Goal: Task Accomplishment & Management: Complete application form

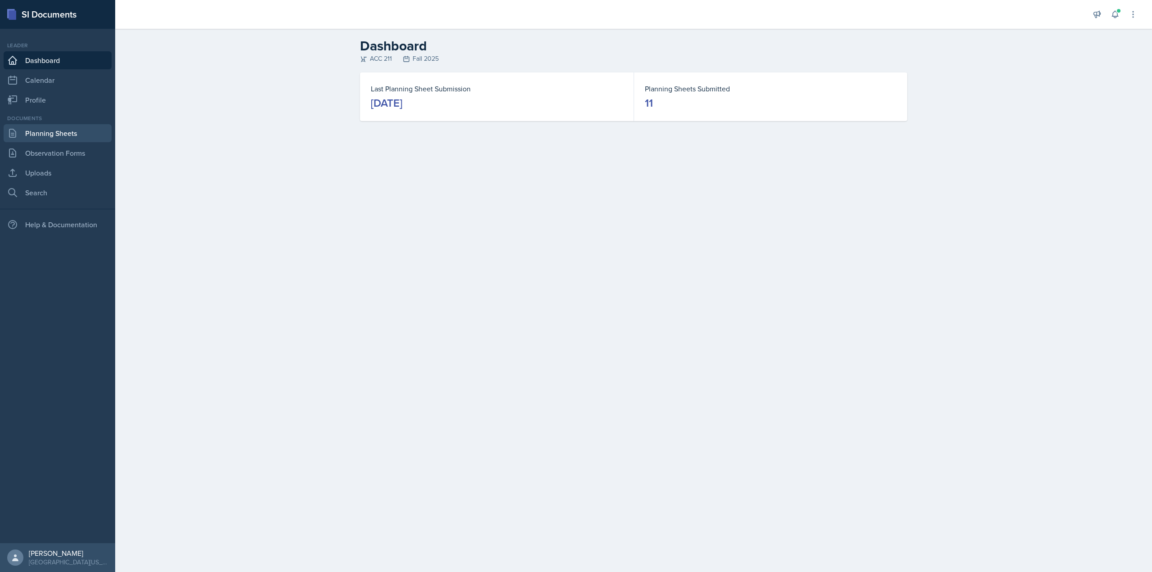
click at [77, 131] on link "Planning Sheets" at bounding box center [58, 133] width 108 height 18
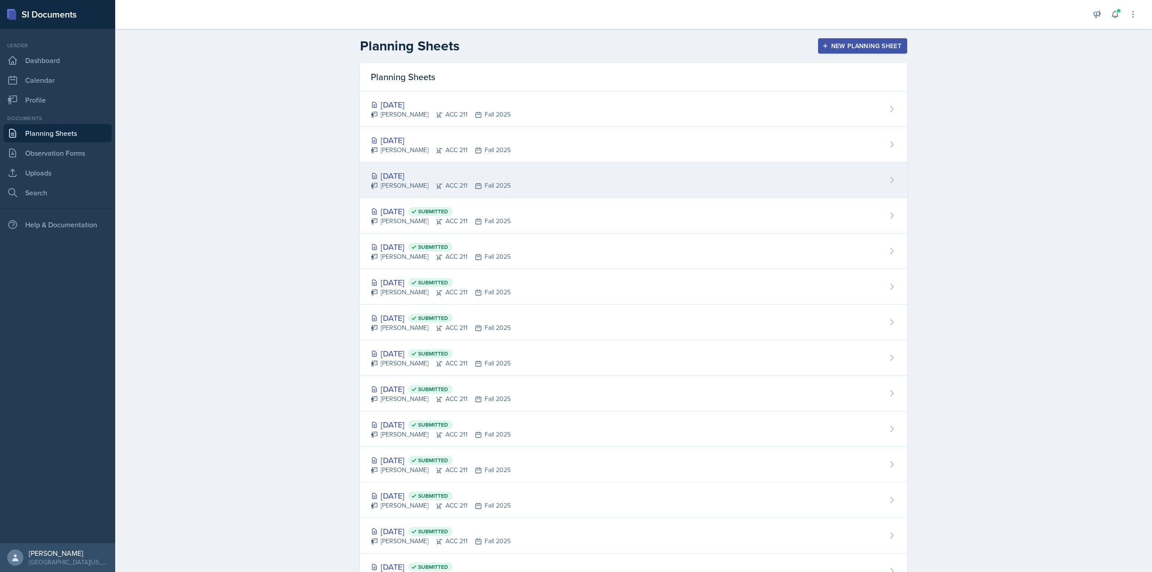
click at [412, 173] on div "[DATE]" at bounding box center [441, 176] width 140 height 12
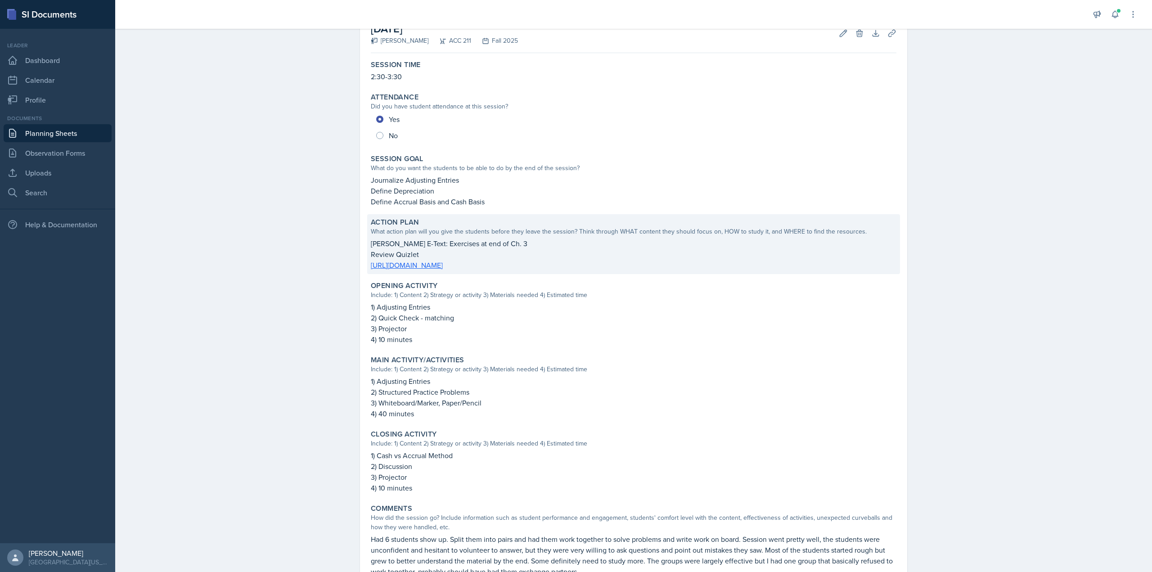
scroll to position [124, 0]
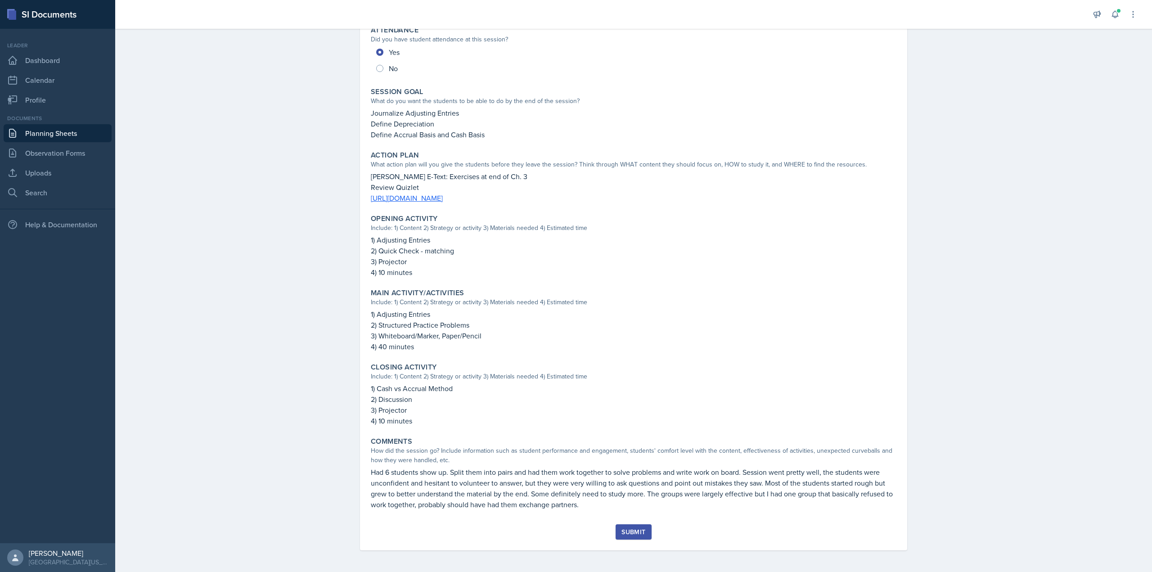
click at [664, 533] on div "[DATE] [PERSON_NAME] ACC 211 Fall 2025 Edit Delete Download Uploads Autosaving …" at bounding box center [633, 248] width 547 height 604
click at [640, 535] on div "Submit" at bounding box center [634, 531] width 24 height 7
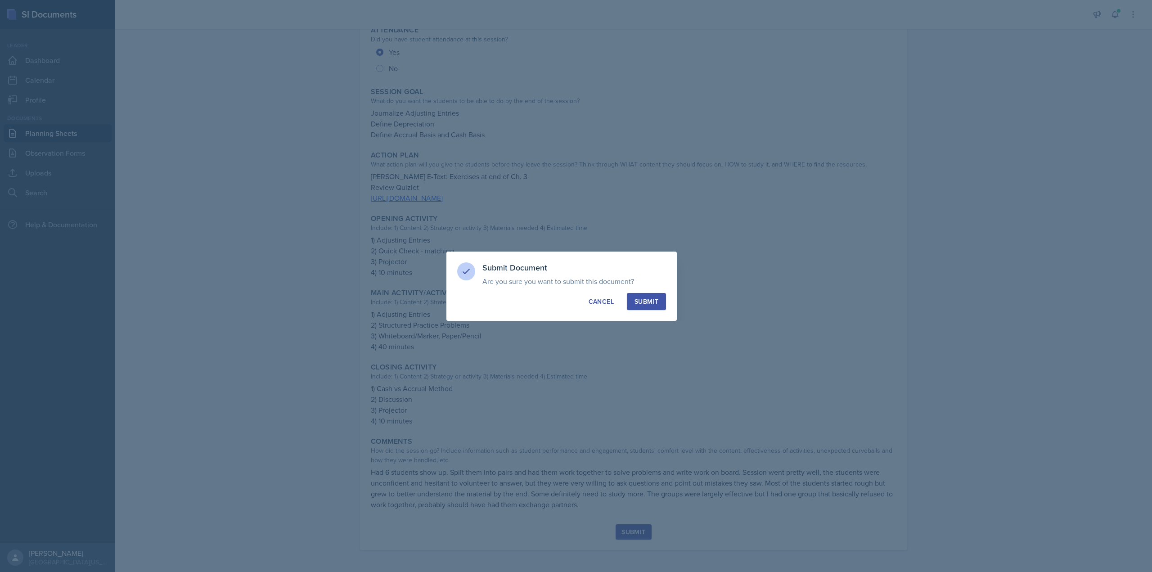
click at [627, 301] on button "Submit" at bounding box center [646, 301] width 39 height 17
radio input "true"
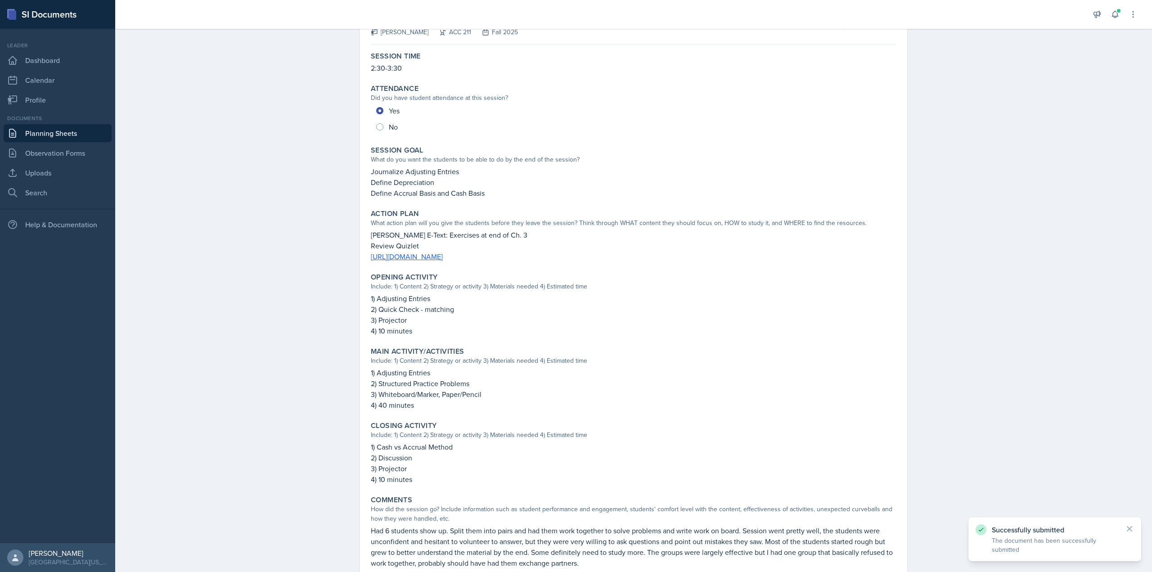
scroll to position [0, 0]
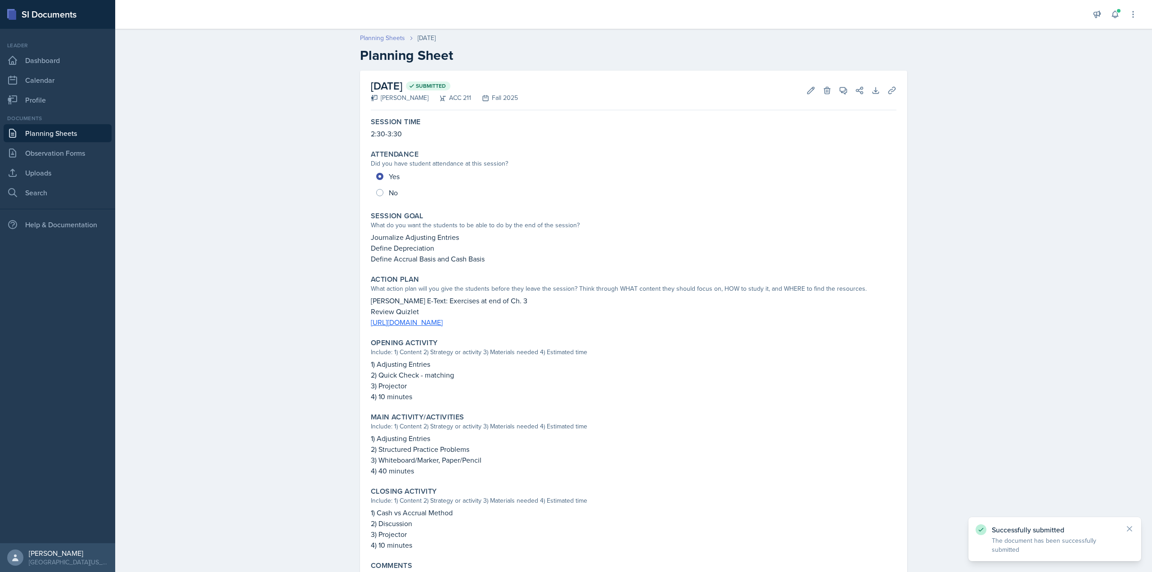
click at [373, 37] on link "Planning Sheets" at bounding box center [382, 37] width 45 height 9
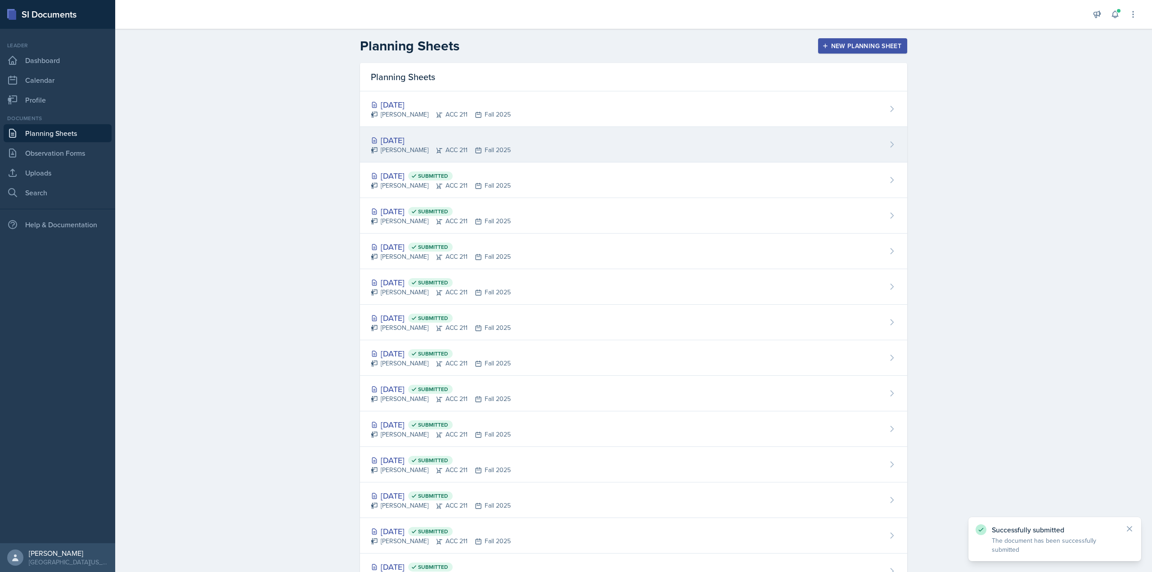
click at [410, 135] on div "[DATE]" at bounding box center [441, 140] width 140 height 12
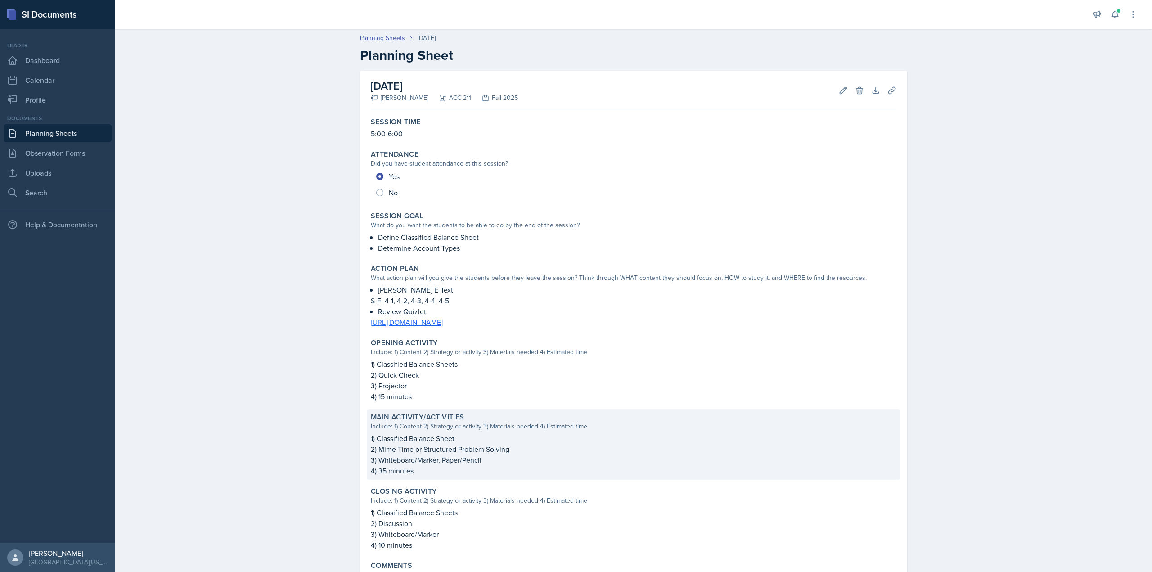
scroll to position [135, 0]
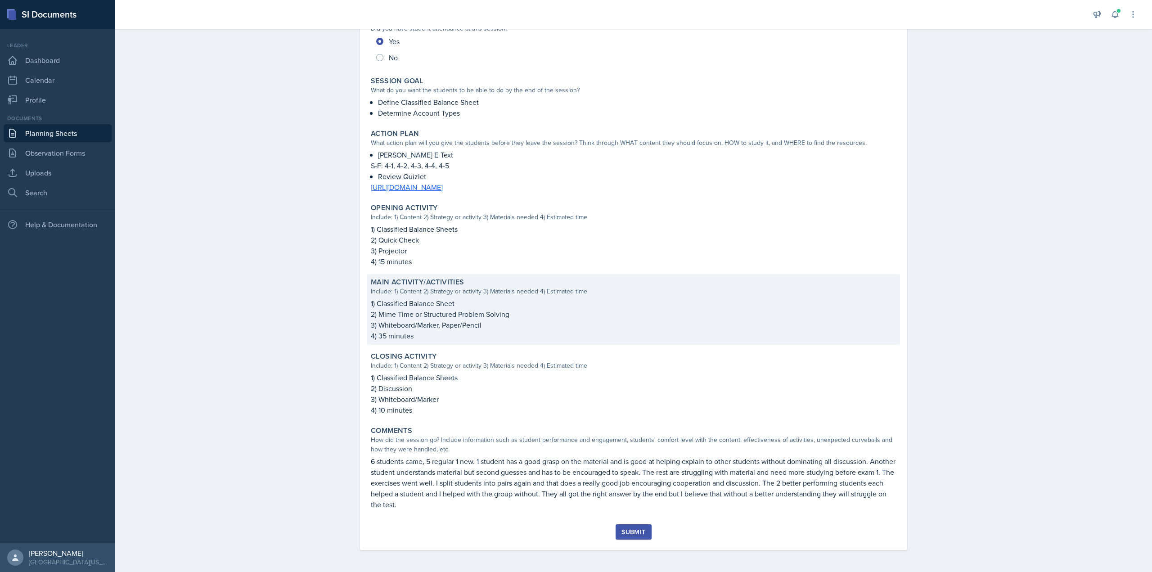
drag, startPoint x: 779, startPoint y: 161, endPoint x: 754, endPoint y: 325, distance: 166.2
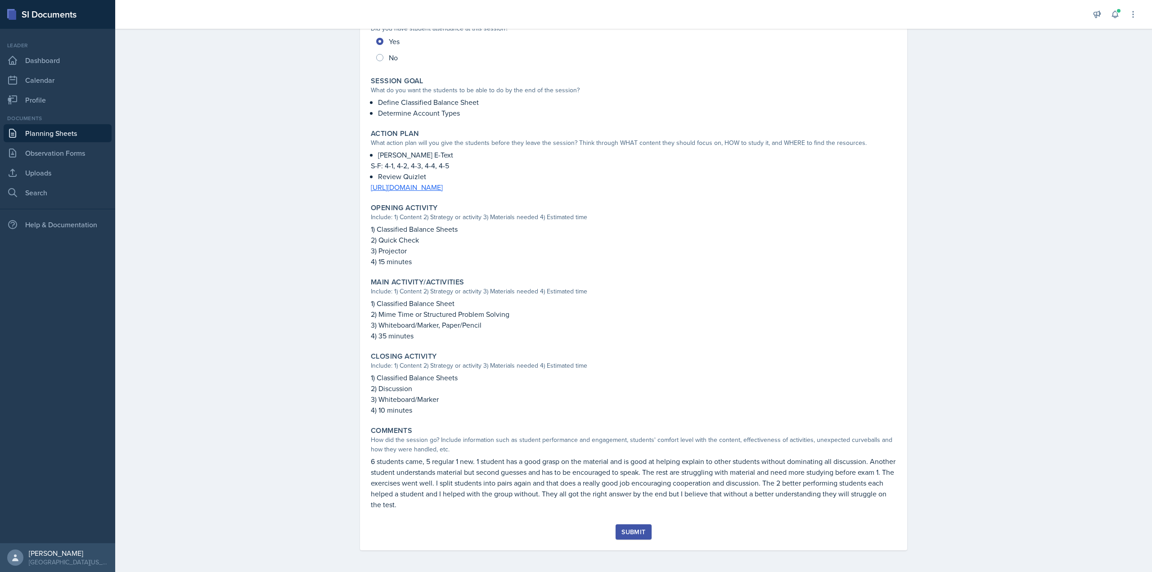
click at [642, 522] on div "Session Time 5:00-6:00 Attendance Did you have student attendance at this sessi…" at bounding box center [634, 251] width 526 height 545
click at [639, 524] on div "Session Time 5:00-6:00 Attendance Did you have student attendance at this sessi…" at bounding box center [634, 251] width 526 height 545
click at [635, 527] on button "Submit" at bounding box center [634, 531] width 36 height 15
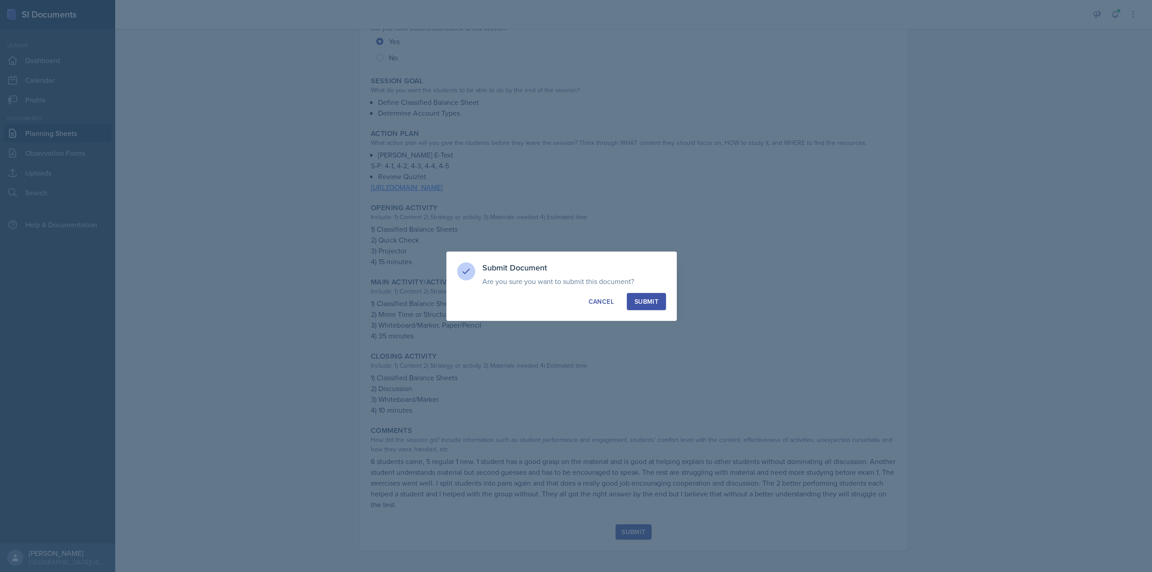
click at [647, 310] on button "Submit" at bounding box center [646, 301] width 39 height 17
radio input "true"
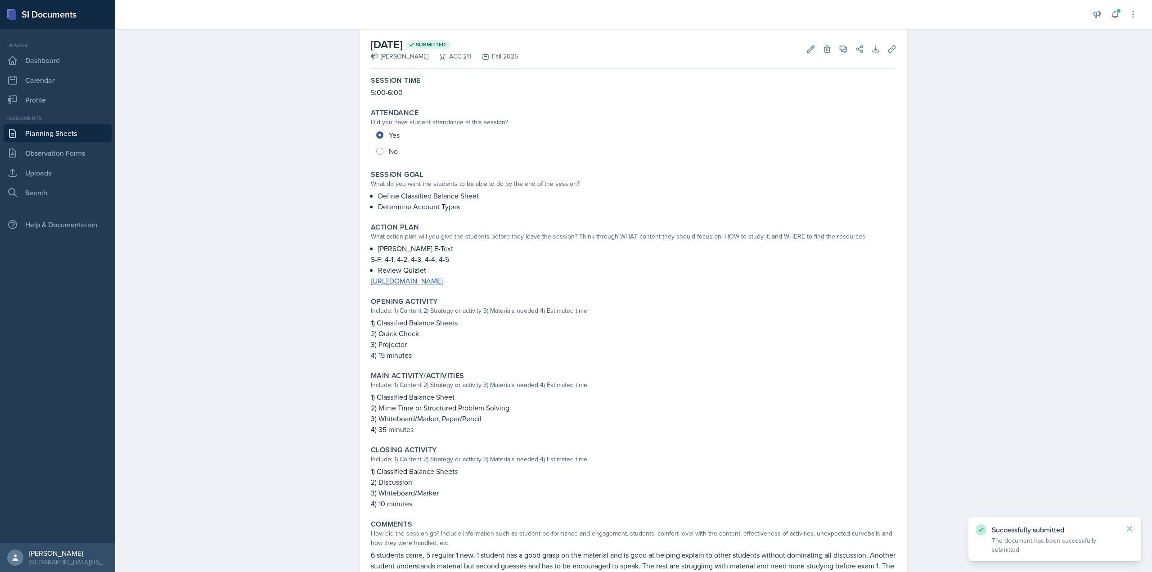
scroll to position [0, 0]
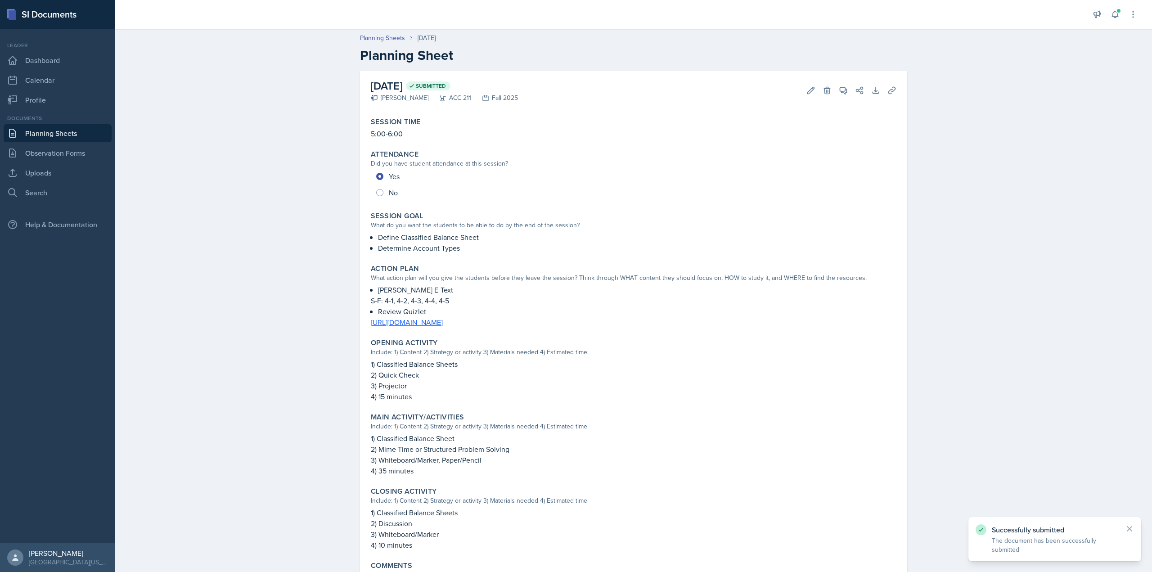
drag, startPoint x: 313, startPoint y: 176, endPoint x: 324, endPoint y: 87, distance: 88.9
click at [385, 32] on header "Planning Sheets [DATE] Planning Sheet" at bounding box center [633, 48] width 1037 height 48
click at [384, 35] on link "Planning Sheets" at bounding box center [382, 37] width 45 height 9
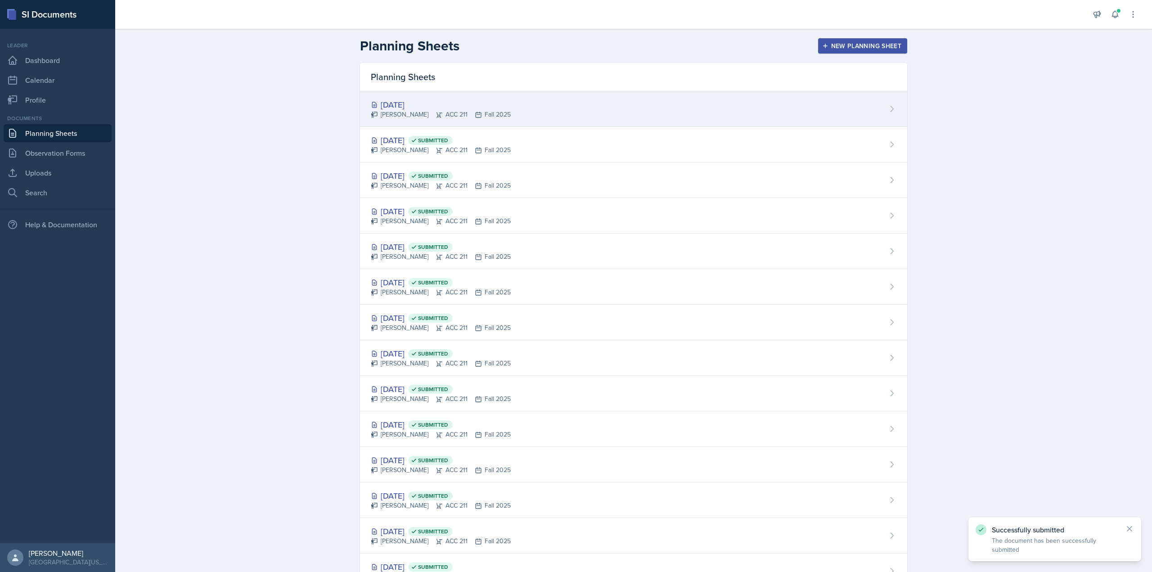
click at [418, 109] on div "[DATE]" at bounding box center [441, 105] width 140 height 12
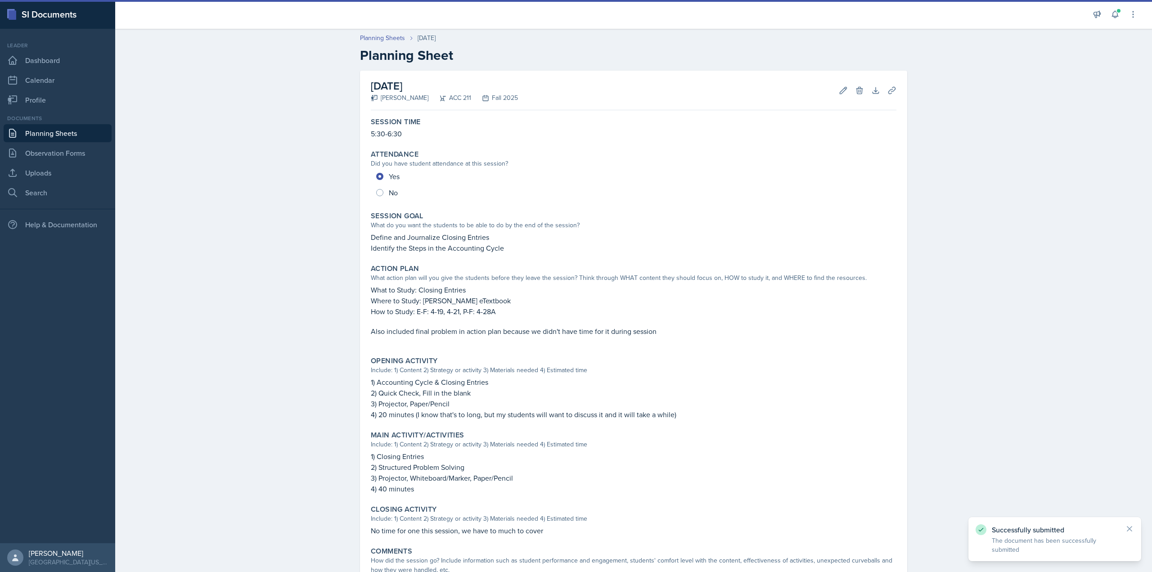
scroll to position [121, 0]
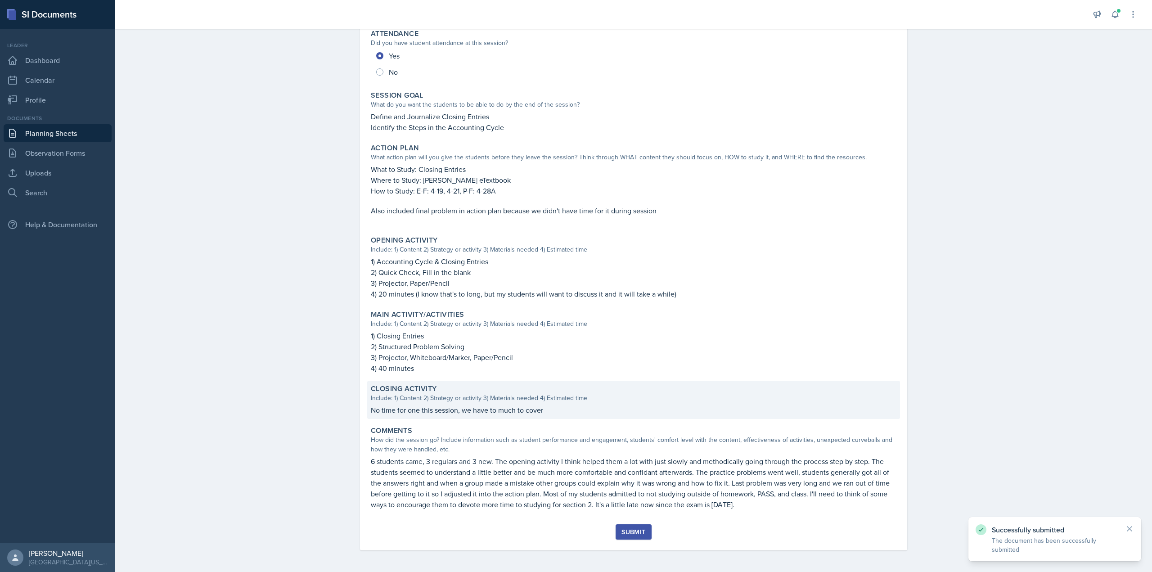
drag, startPoint x: 321, startPoint y: 118, endPoint x: 401, endPoint y: 412, distance: 303.9
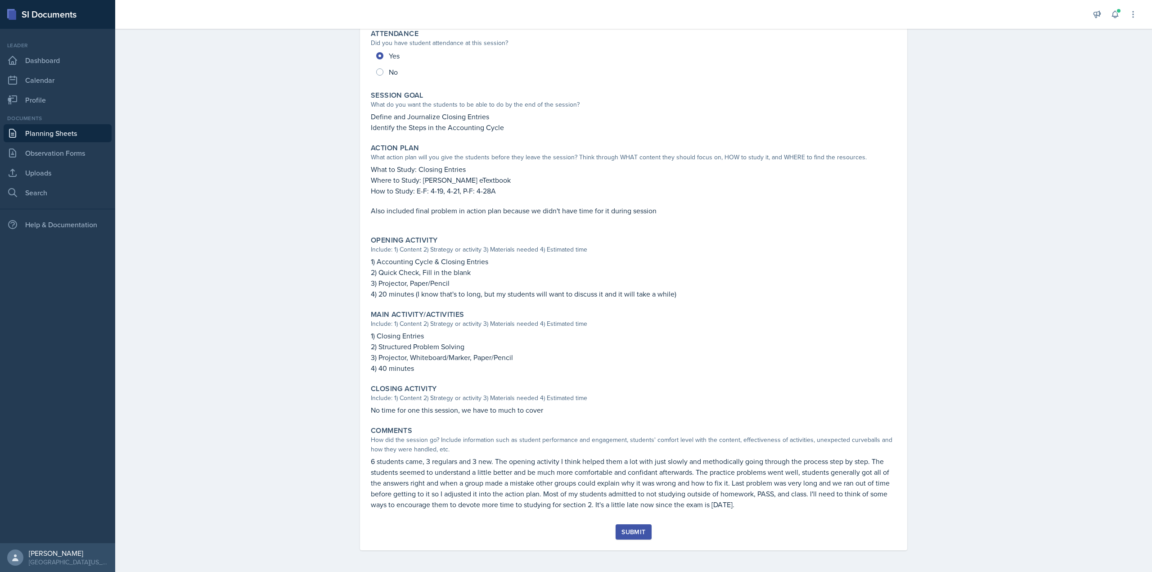
click at [633, 527] on button "Submit" at bounding box center [634, 531] width 36 height 15
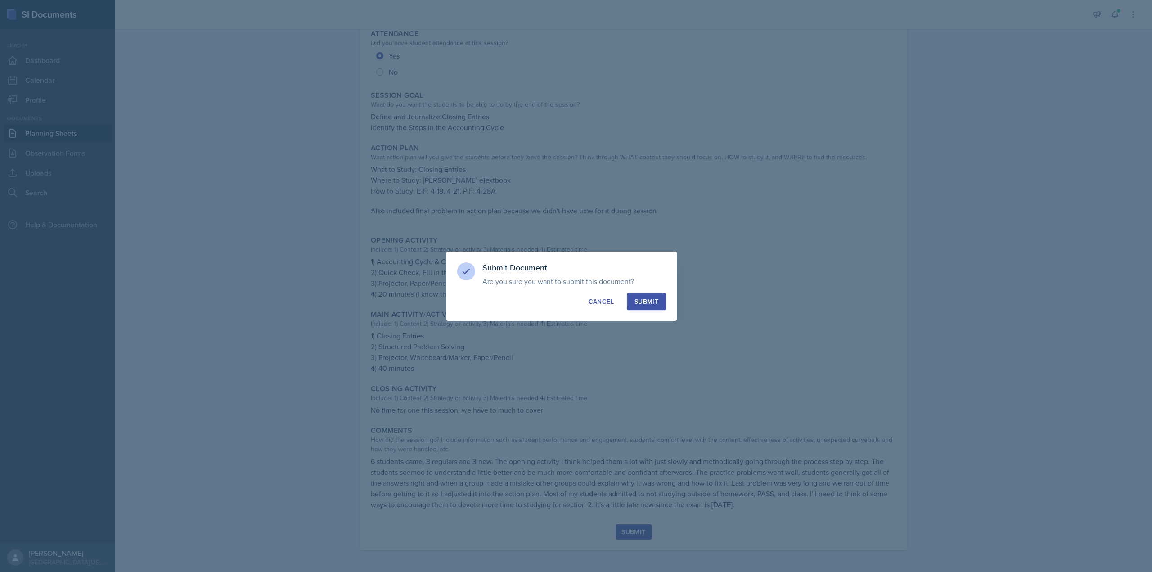
click at [645, 310] on button "Submit" at bounding box center [646, 301] width 39 height 17
radio input "true"
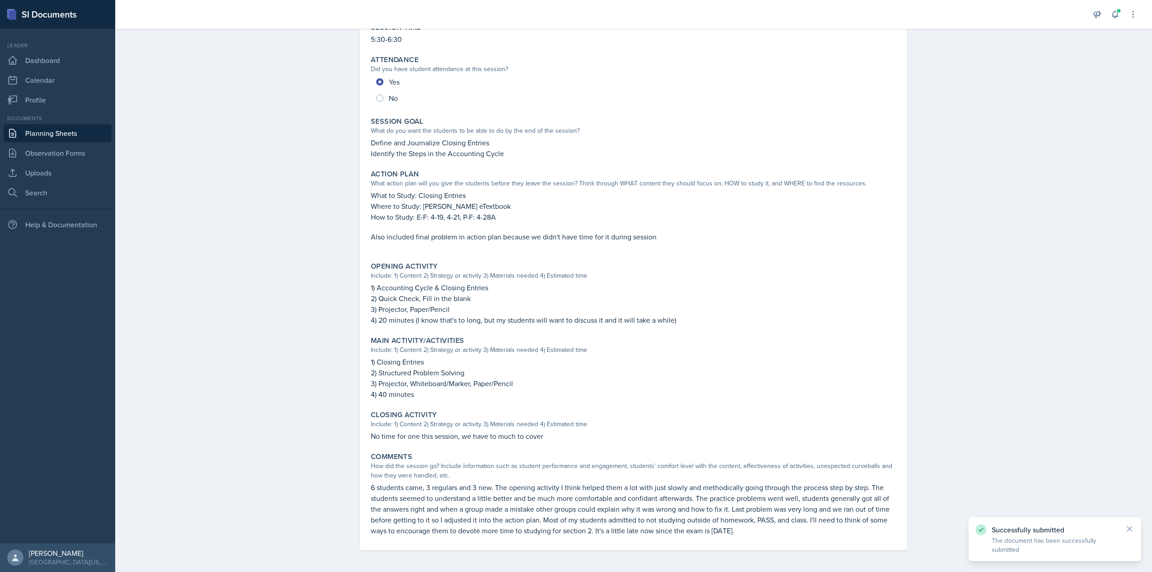
scroll to position [0, 0]
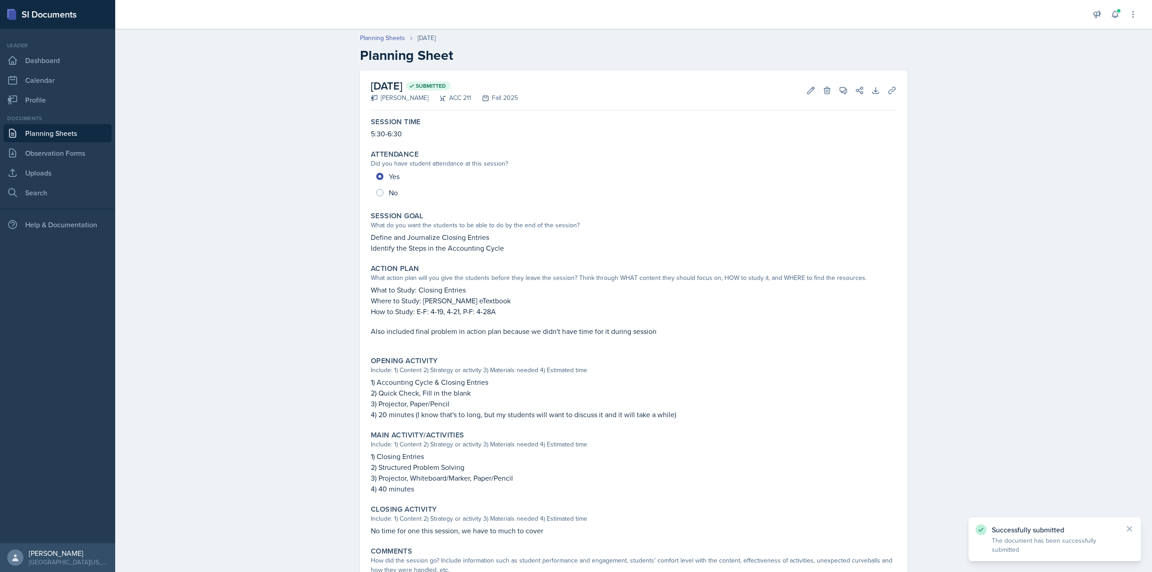
drag, startPoint x: 322, startPoint y: 243, endPoint x: 378, endPoint y: 78, distance: 173.5
click at [379, 41] on link "Planning Sheets" at bounding box center [382, 37] width 45 height 9
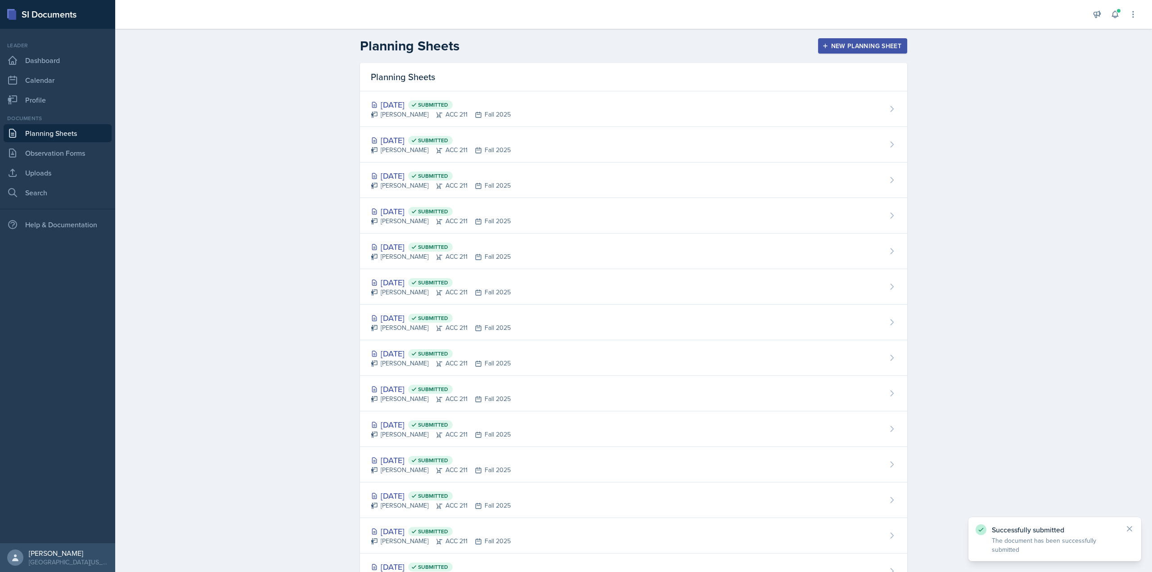
click at [837, 50] on div "New Planning Sheet" at bounding box center [862, 45] width 77 height 7
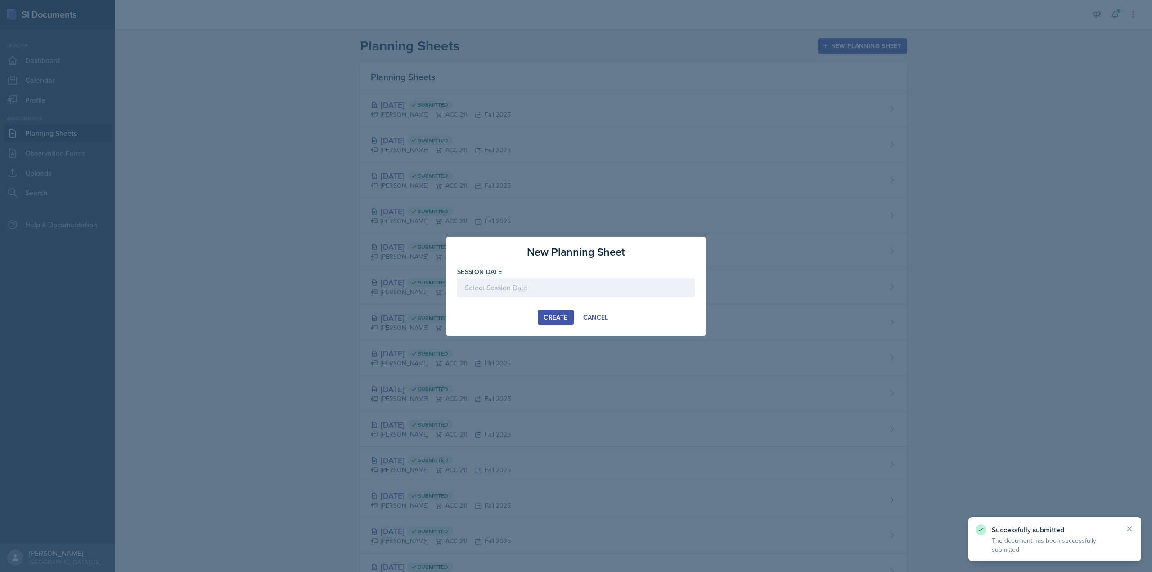
click at [577, 287] on div at bounding box center [576, 287] width 238 height 19
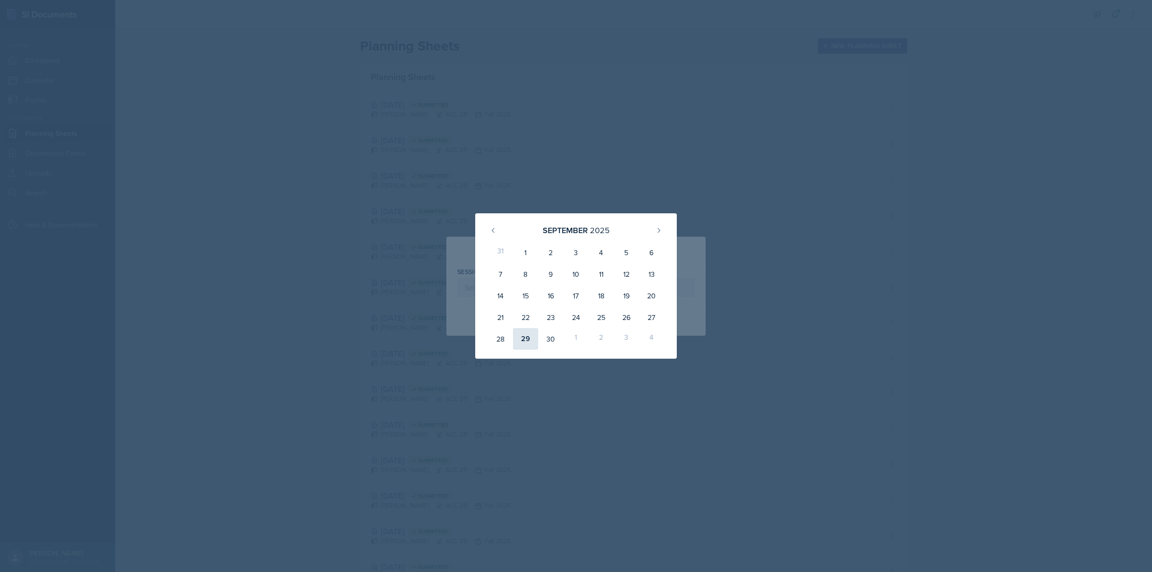
click at [528, 337] on div "29" at bounding box center [525, 339] width 25 height 22
type input "[DATE]"
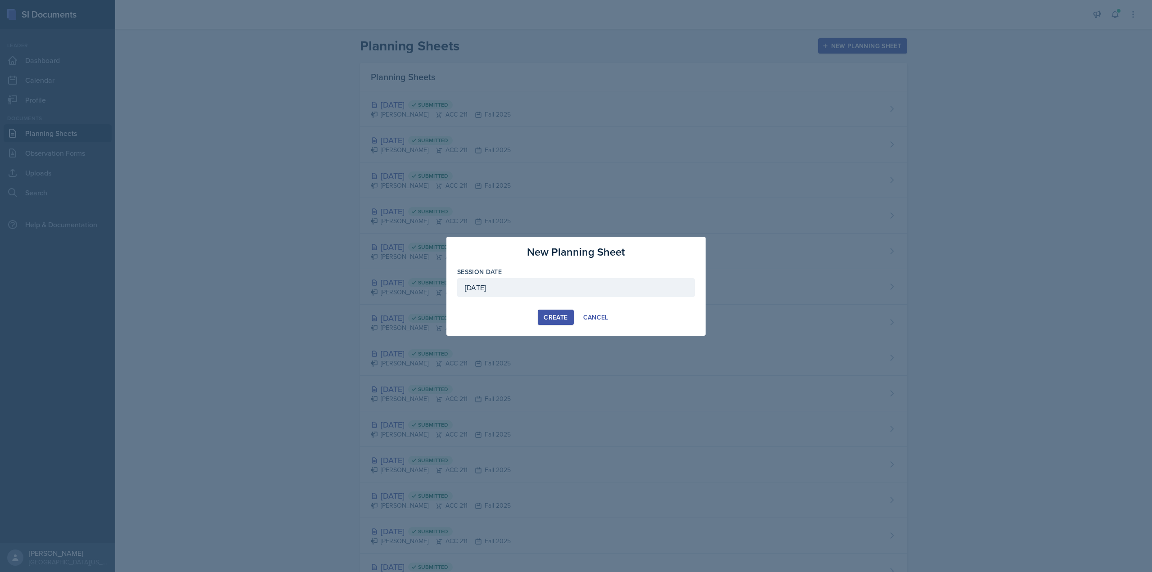
click at [561, 320] on div "Create" at bounding box center [556, 317] width 24 height 7
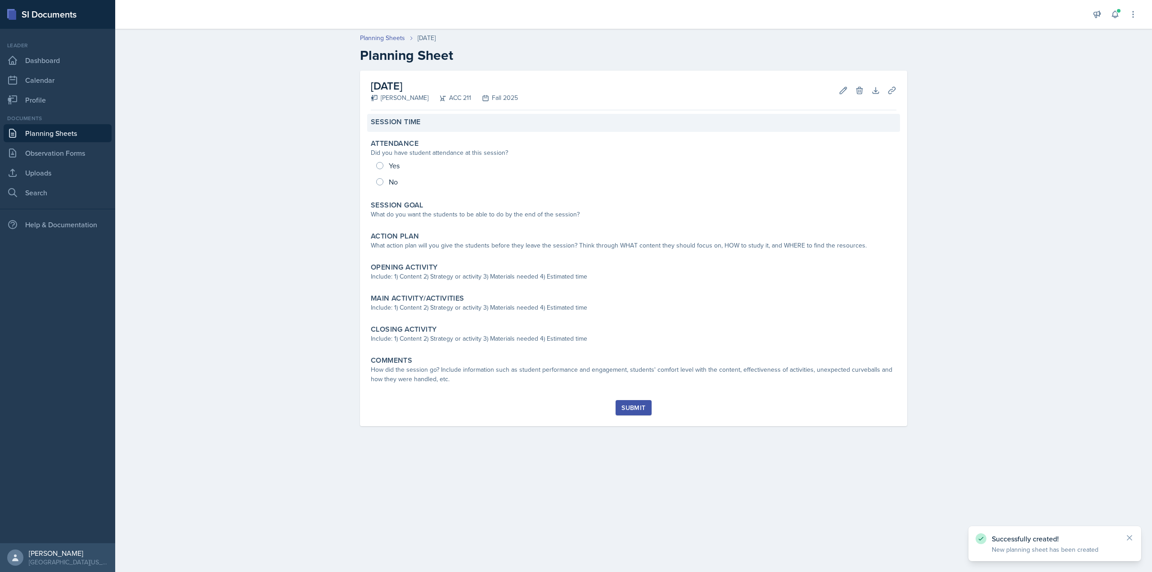
click at [480, 124] on div "Session Time" at bounding box center [634, 121] width 526 height 9
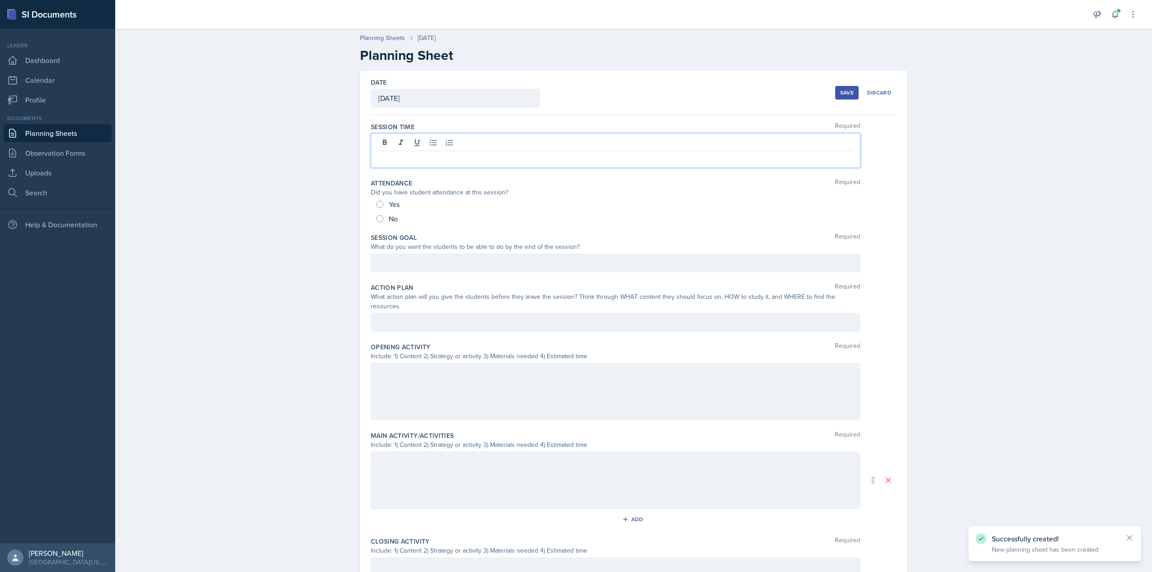
click at [495, 144] on div at bounding box center [616, 150] width 490 height 35
click at [310, 212] on div "Planning Sheets [DATE] Planning Sheet Date [DATE] [DATE] 31 1 2 3 4 5 6 7 8 9 1…" at bounding box center [633, 367] width 1037 height 686
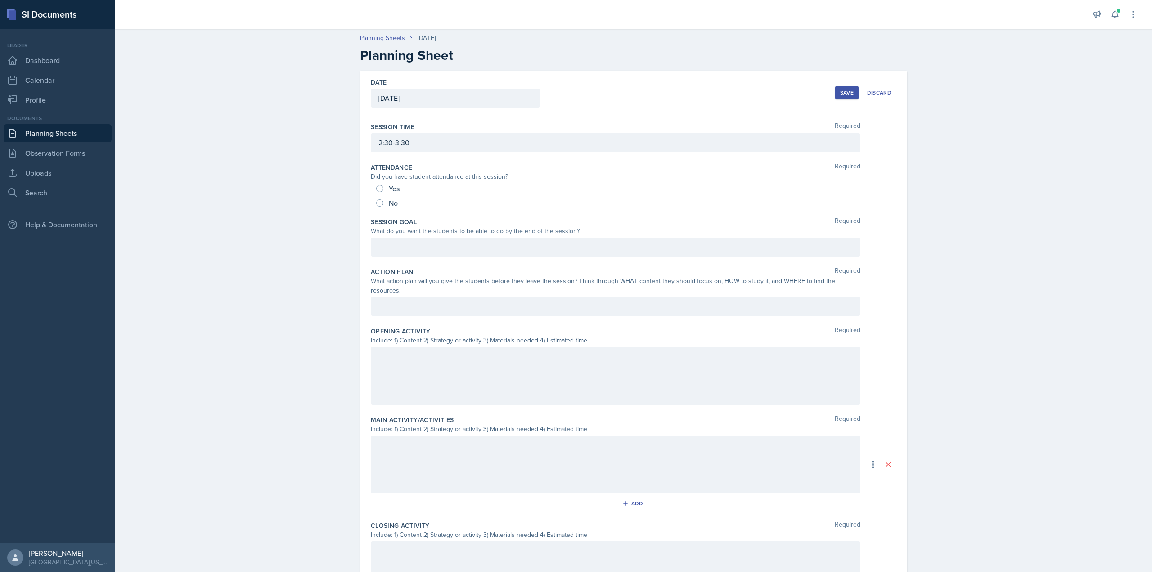
click at [413, 249] on div at bounding box center [616, 247] width 490 height 19
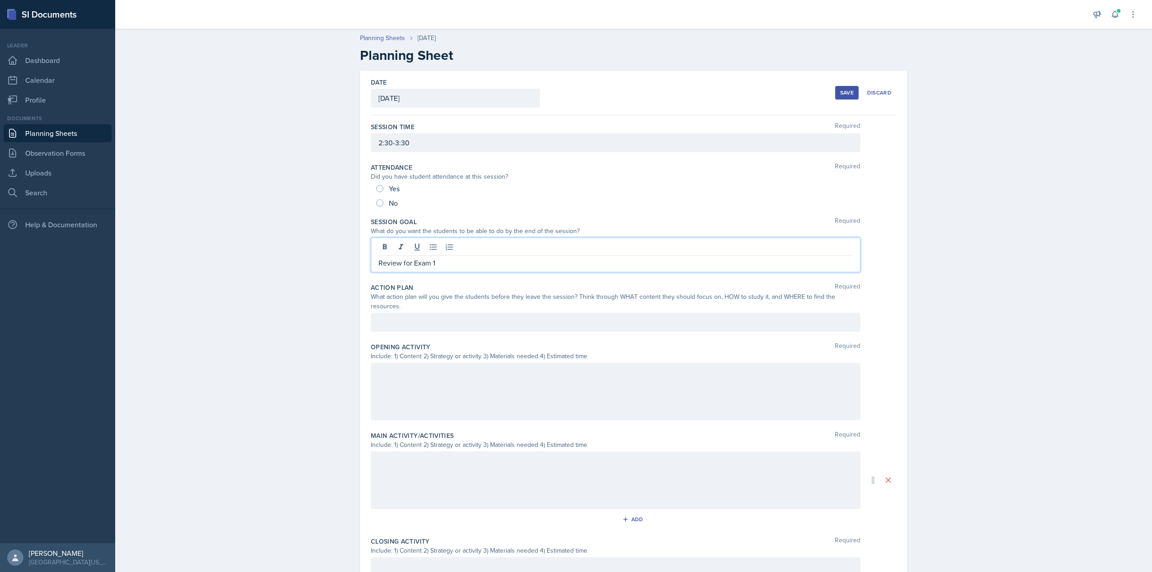
click at [454, 313] on div at bounding box center [616, 322] width 490 height 19
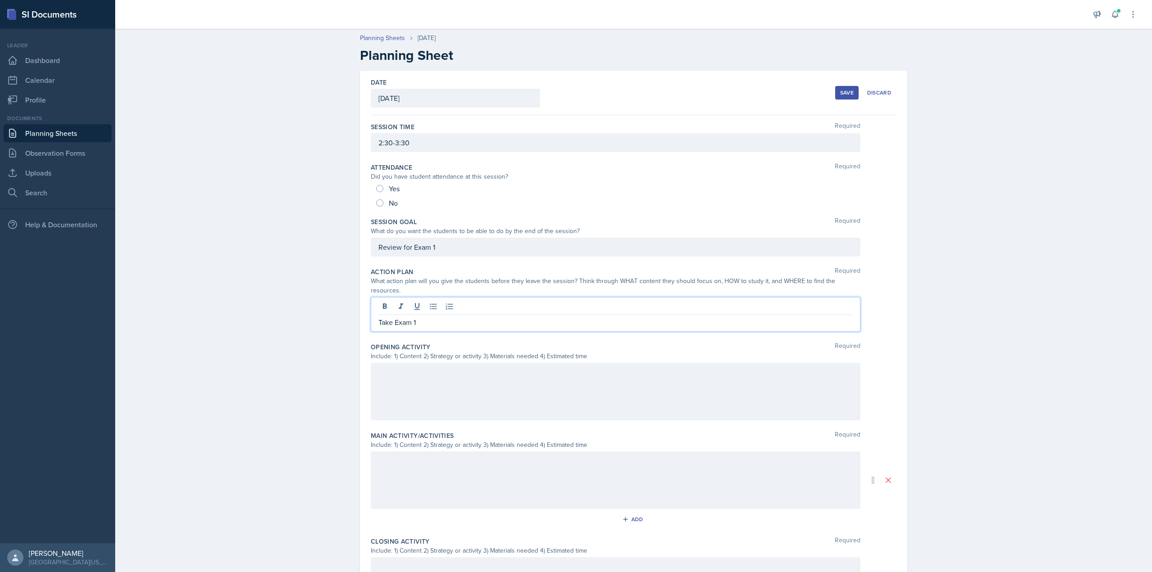
click at [441, 378] on div at bounding box center [616, 392] width 490 height 58
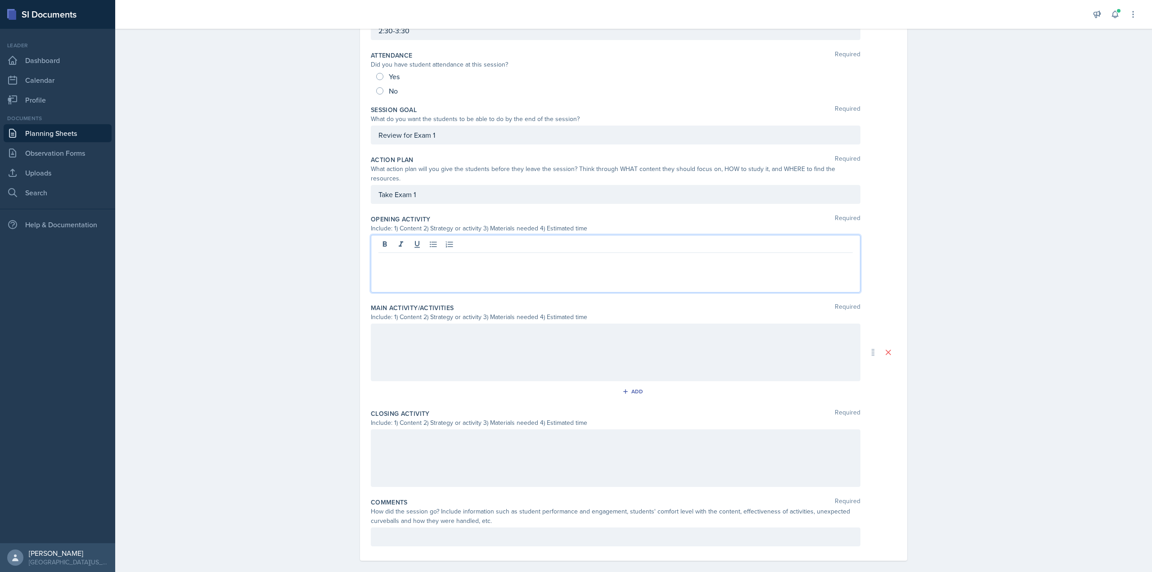
scroll to position [113, 0]
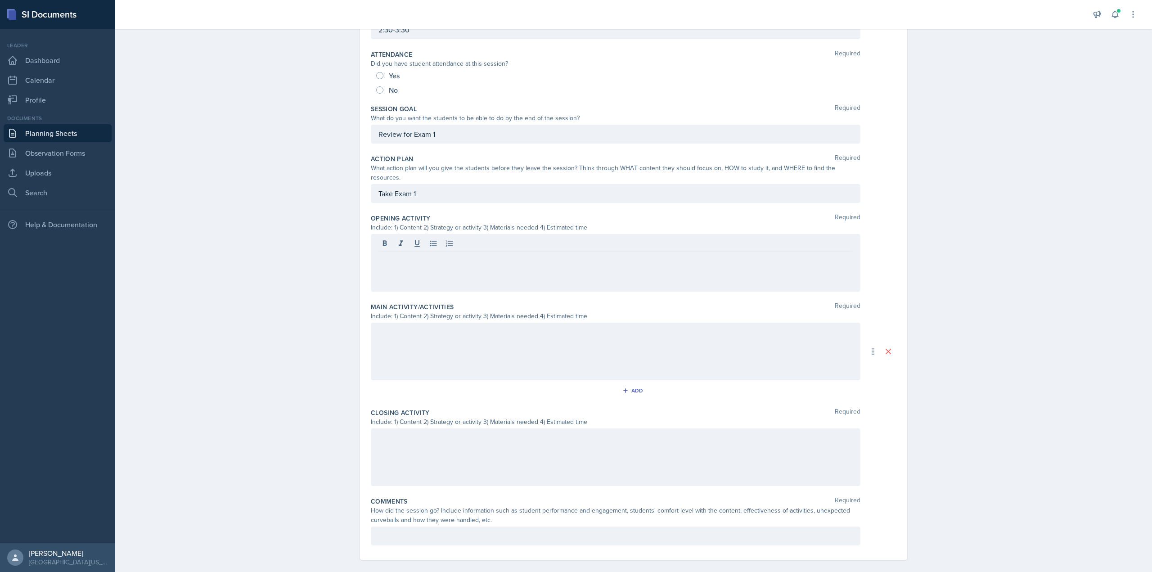
click at [439, 390] on div "Add" at bounding box center [634, 392] width 526 height 17
click at [448, 350] on div at bounding box center [616, 352] width 490 height 58
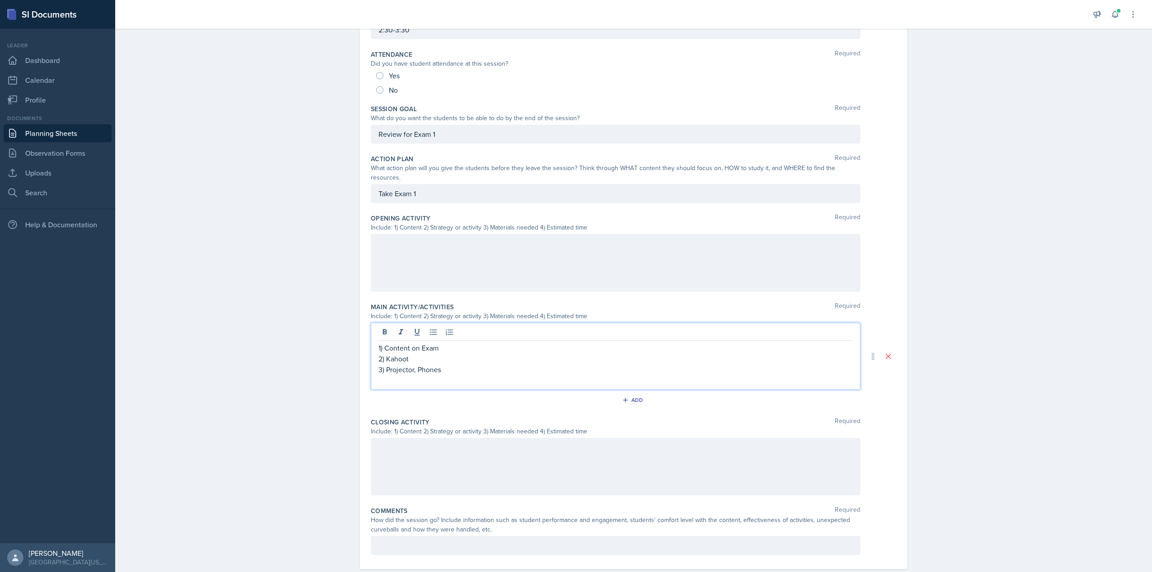
scroll to position [122, 0]
